Goal: Information Seeking & Learning: Understand process/instructions

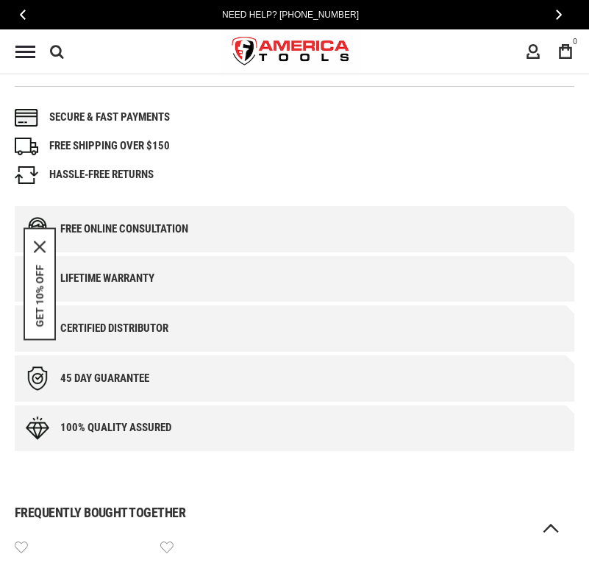
scroll to position [1028, 0]
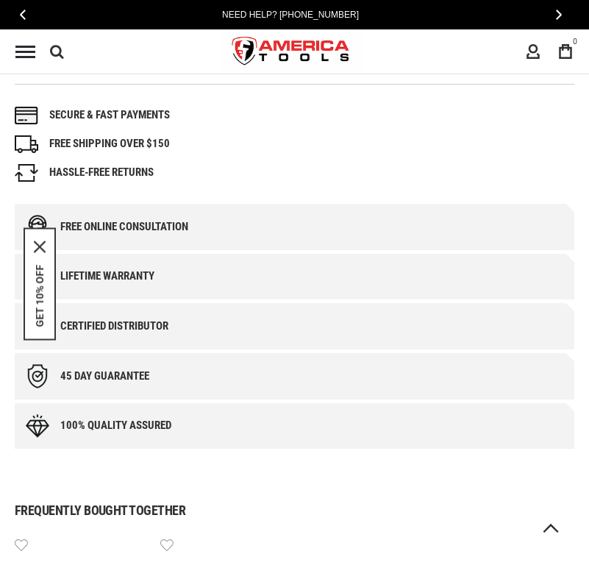
click at [246, 181] on li "HASSLE-FREE RETURNS" at bounding box center [295, 173] width 560 height 18
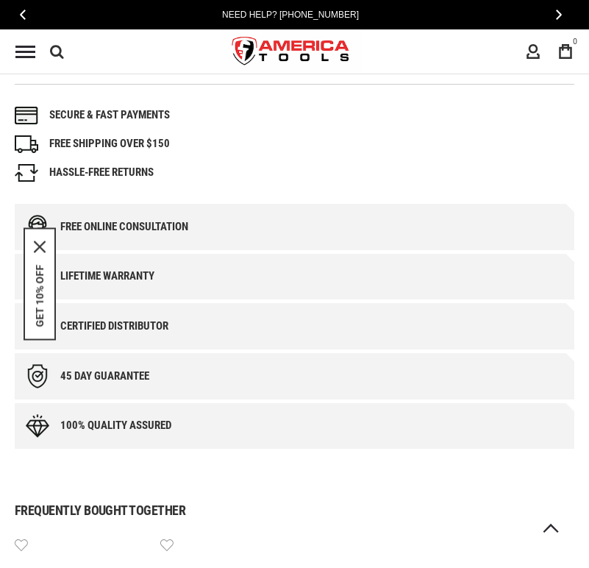
click at [246, 181] on li "HASSLE-FREE RETURNS" at bounding box center [295, 173] width 560 height 18
click at [245, 174] on li "HASSLE-FREE RETURNS" at bounding box center [295, 173] width 560 height 18
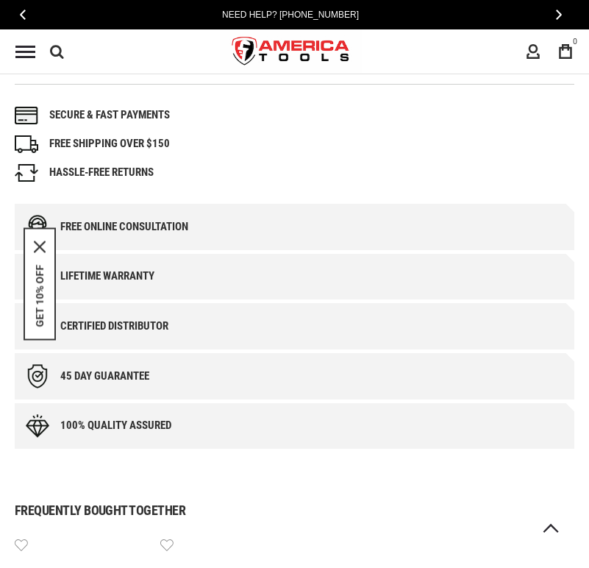
click at [265, 88] on div "Secure & fast payments FREE SHIPPING OVER $150 HASSLE-FREE RETURNS" at bounding box center [295, 144] width 560 height 120
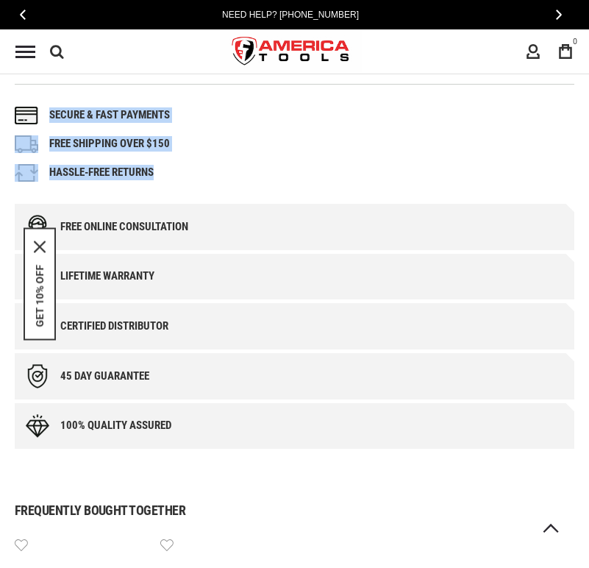
drag, startPoint x: 265, startPoint y: 88, endPoint x: 292, endPoint y: 183, distance: 99.4
click at [292, 183] on div "Secure & fast payments FREE SHIPPING OVER $150 HASSLE-FREE RETURNS" at bounding box center [295, 144] width 560 height 120
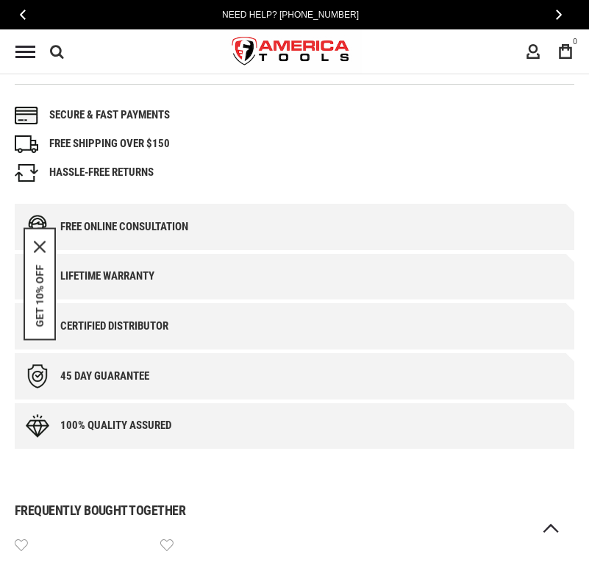
click at [302, 93] on div "Secure & fast payments FREE SHIPPING OVER $150 HASSLE-FREE RETURNS" at bounding box center [295, 144] width 560 height 120
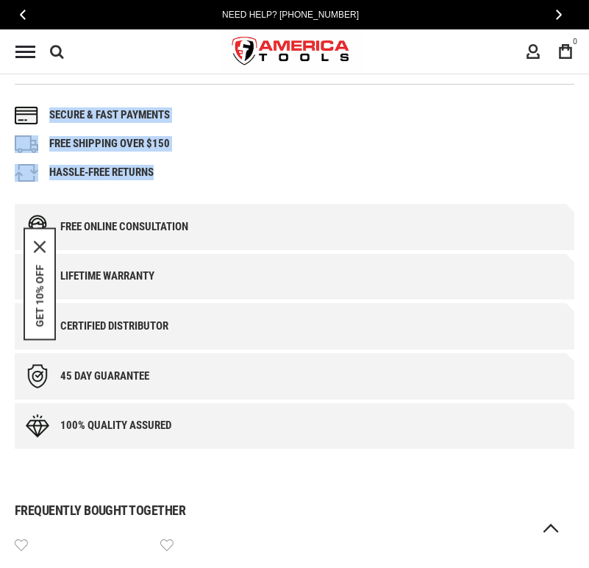
drag, startPoint x: 292, startPoint y: 183, endPoint x: 306, endPoint y: 185, distance: 14.1
click at [306, 185] on div "Secure & fast payments FREE SHIPPING OVER $150 HASSLE-FREE RETURNS" at bounding box center [295, 144] width 560 height 120
